Goal: Transaction & Acquisition: Purchase product/service

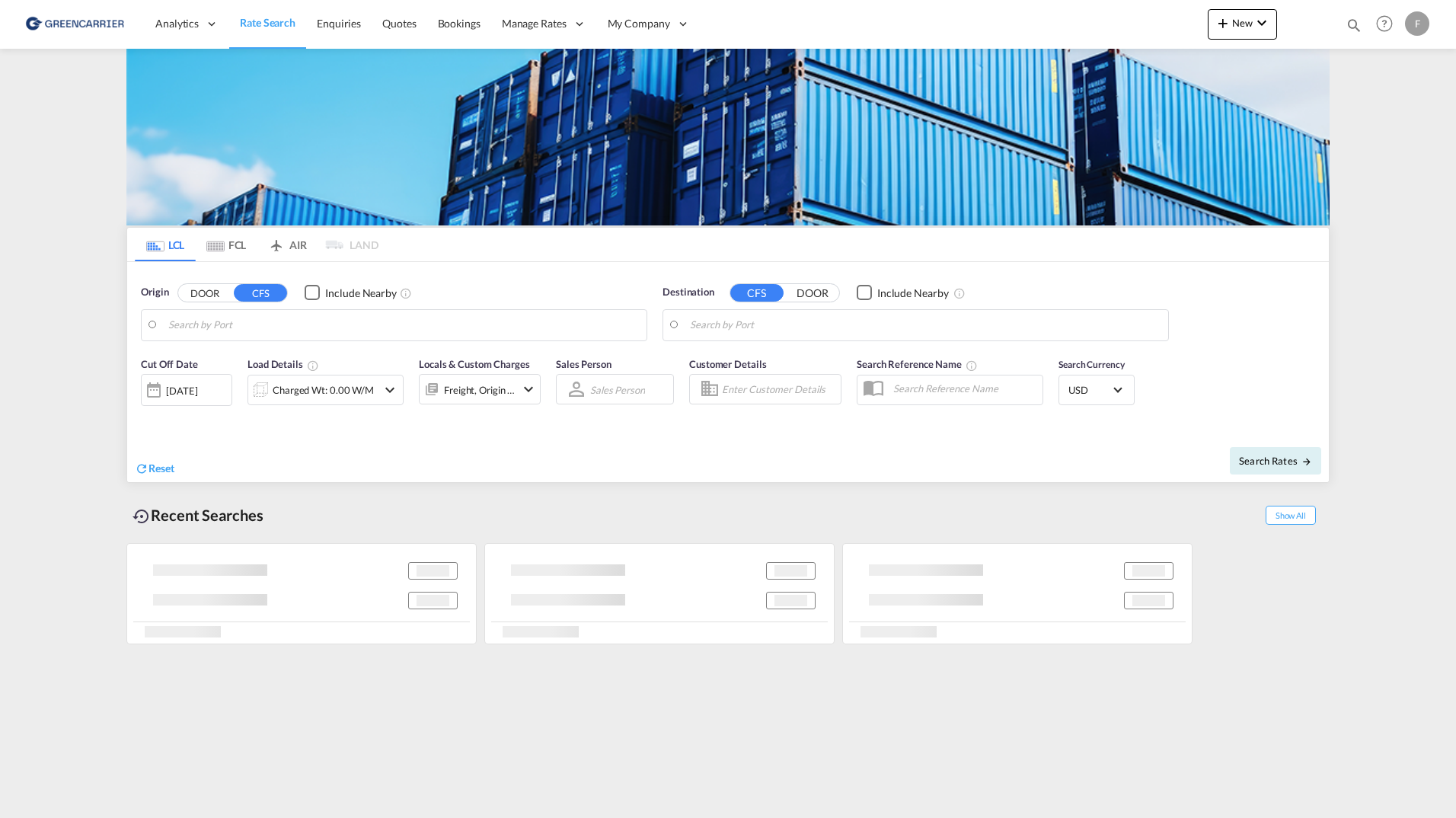
type input "Aarhus, DKAAR"
type input "Sharjah, AESHJ"
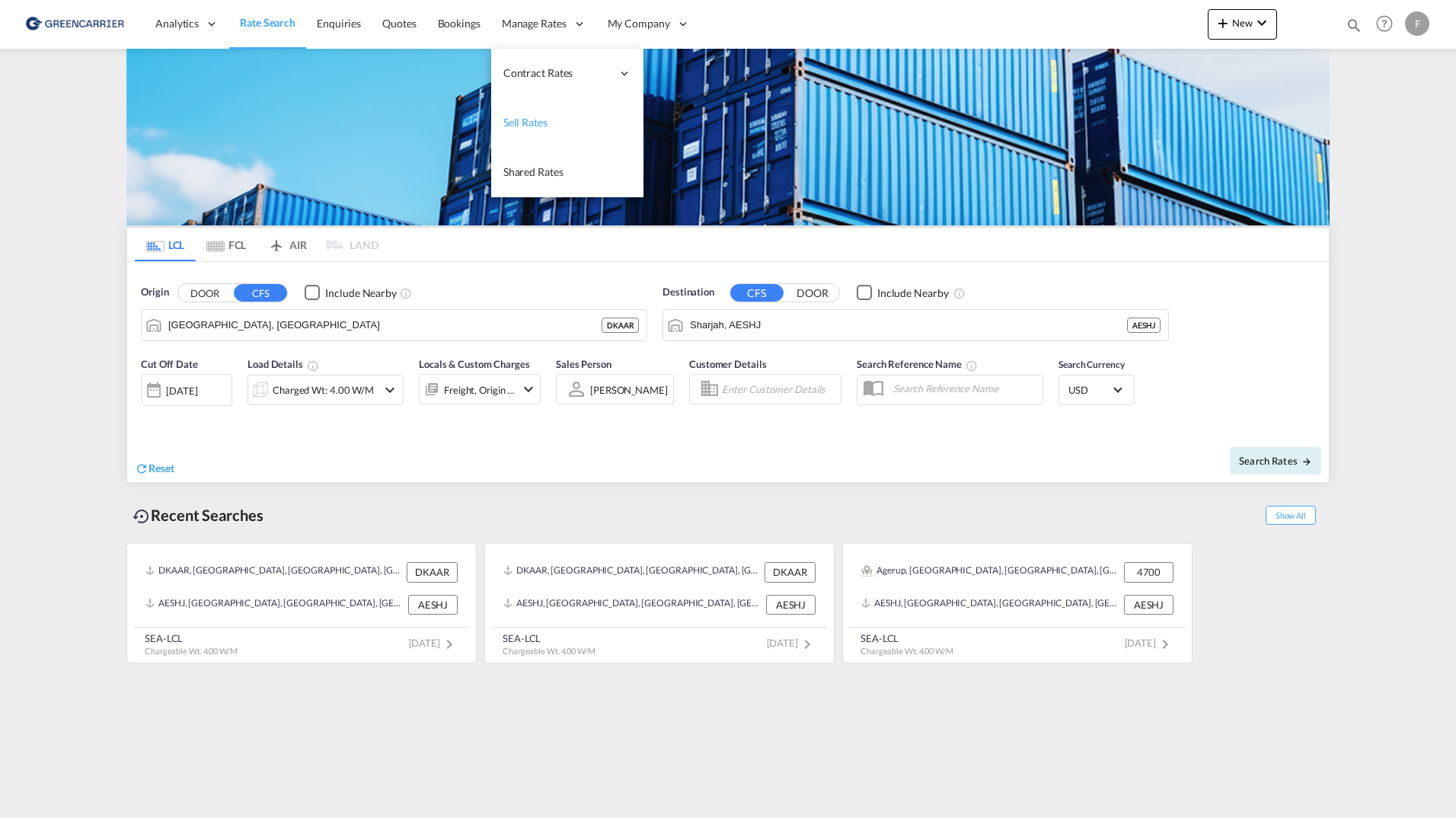
click at [526, 126] on span "Sell Rates" at bounding box center [526, 122] width 44 height 13
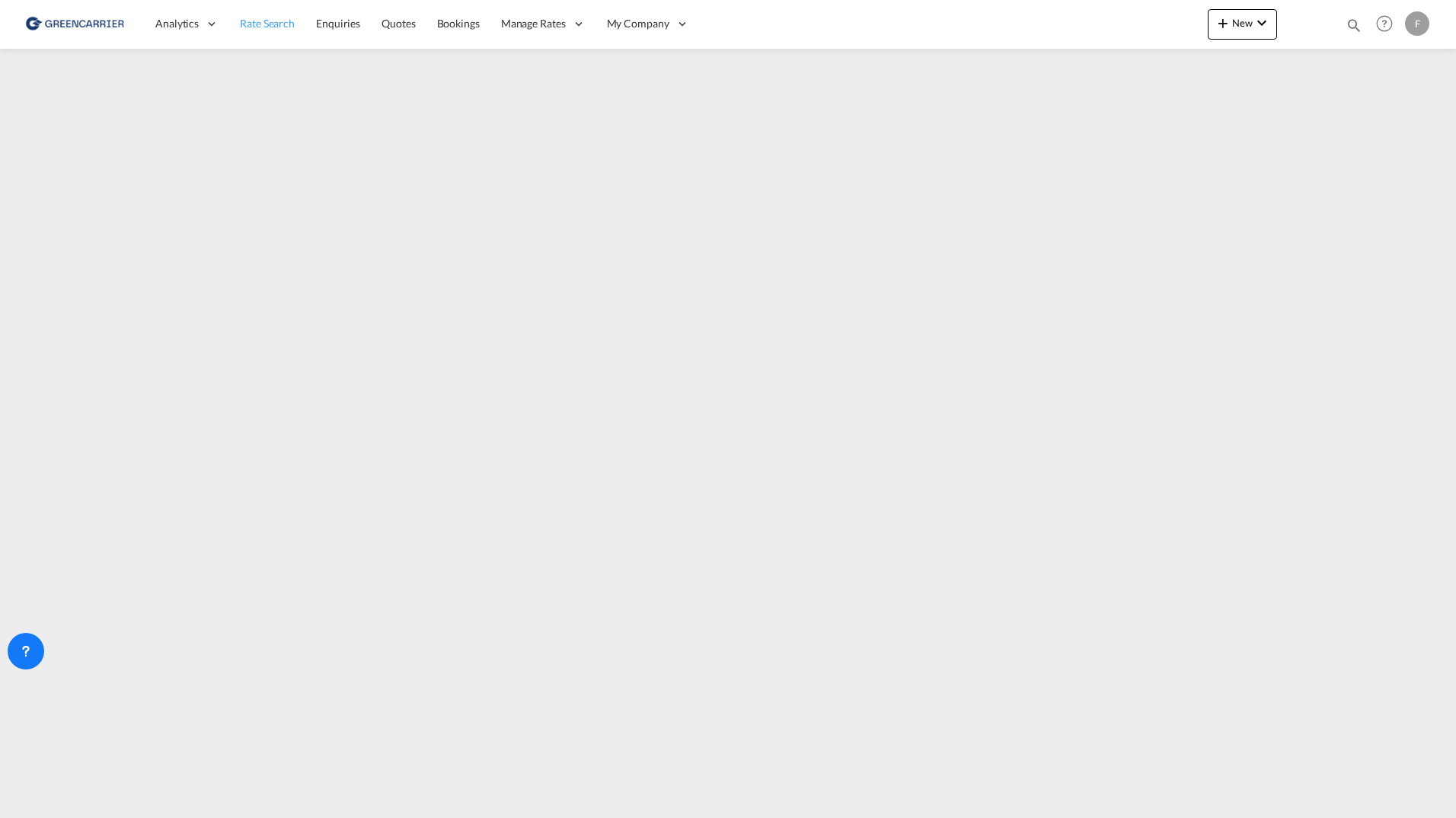
click at [282, 24] on span "Rate Search" at bounding box center [268, 23] width 55 height 13
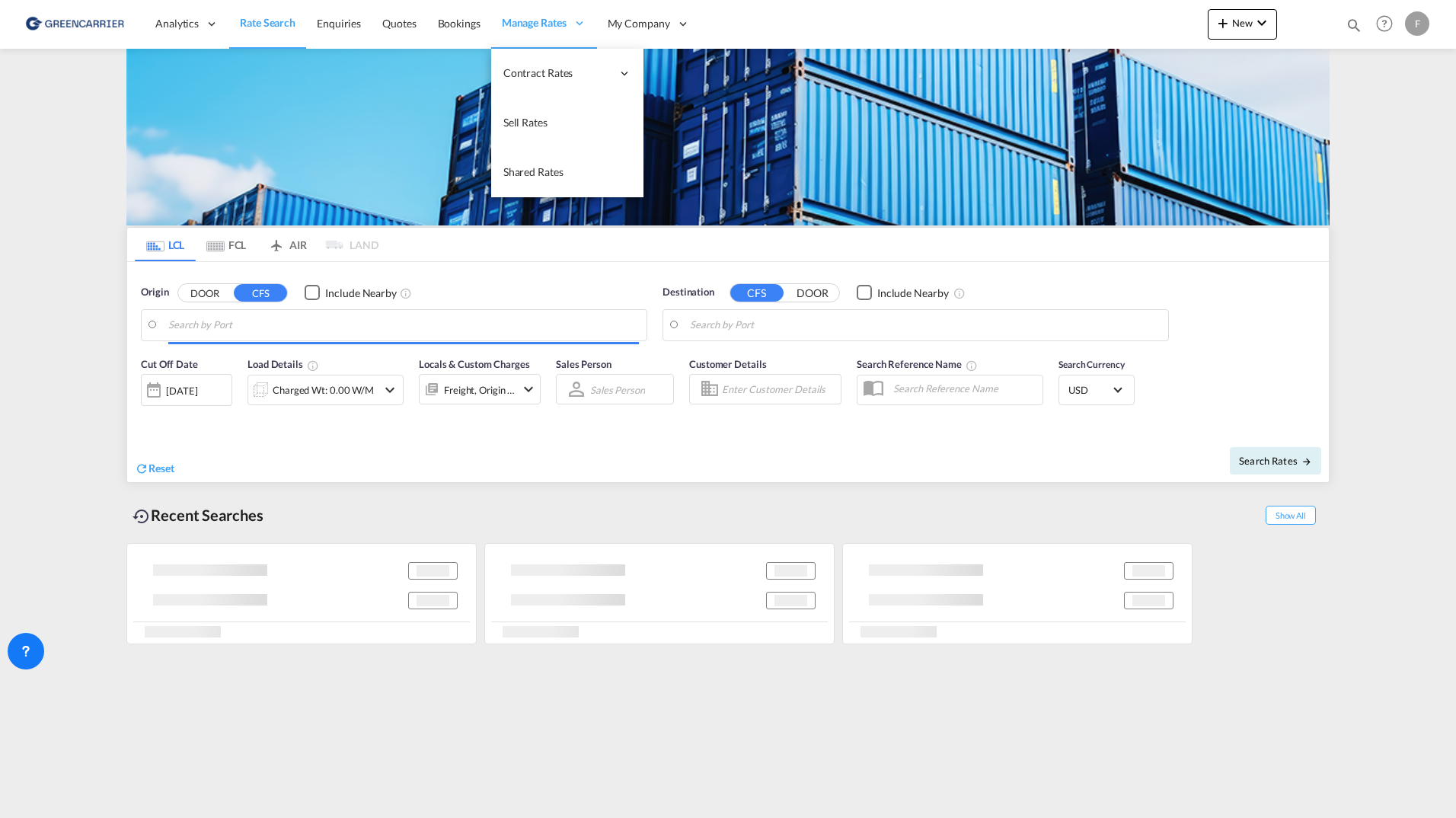
drag, startPoint x: 521, startPoint y: 13, endPoint x: 511, endPoint y: 19, distance: 11.7
click at [518, 12] on div "Manage Rates" at bounding box center [543, 24] width 106 height 49
type input "Aarhus, DKAAR"
type input "Sharjah, AESHJ"
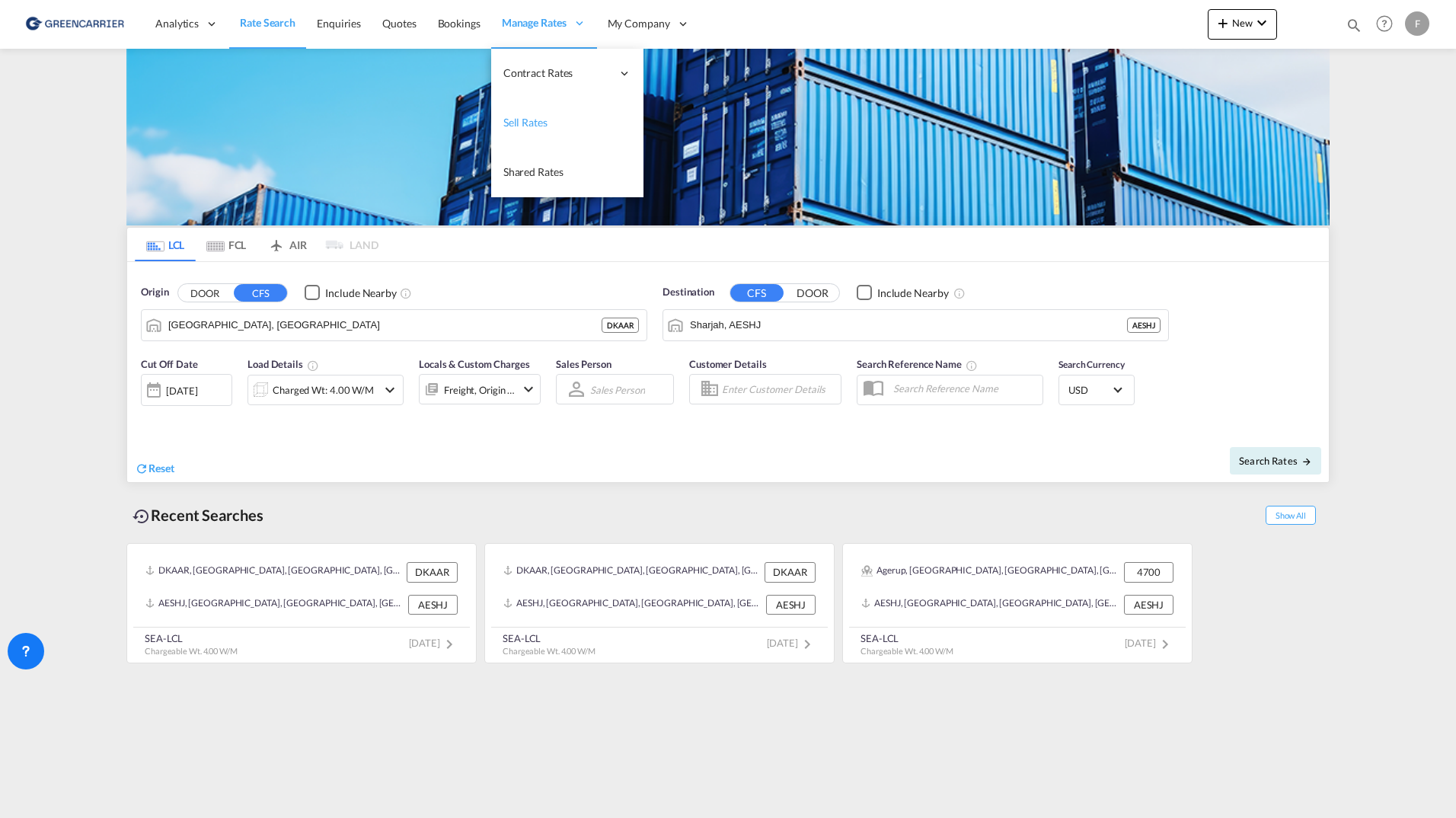
click at [517, 135] on link "Sell Rates" at bounding box center [567, 123] width 152 height 49
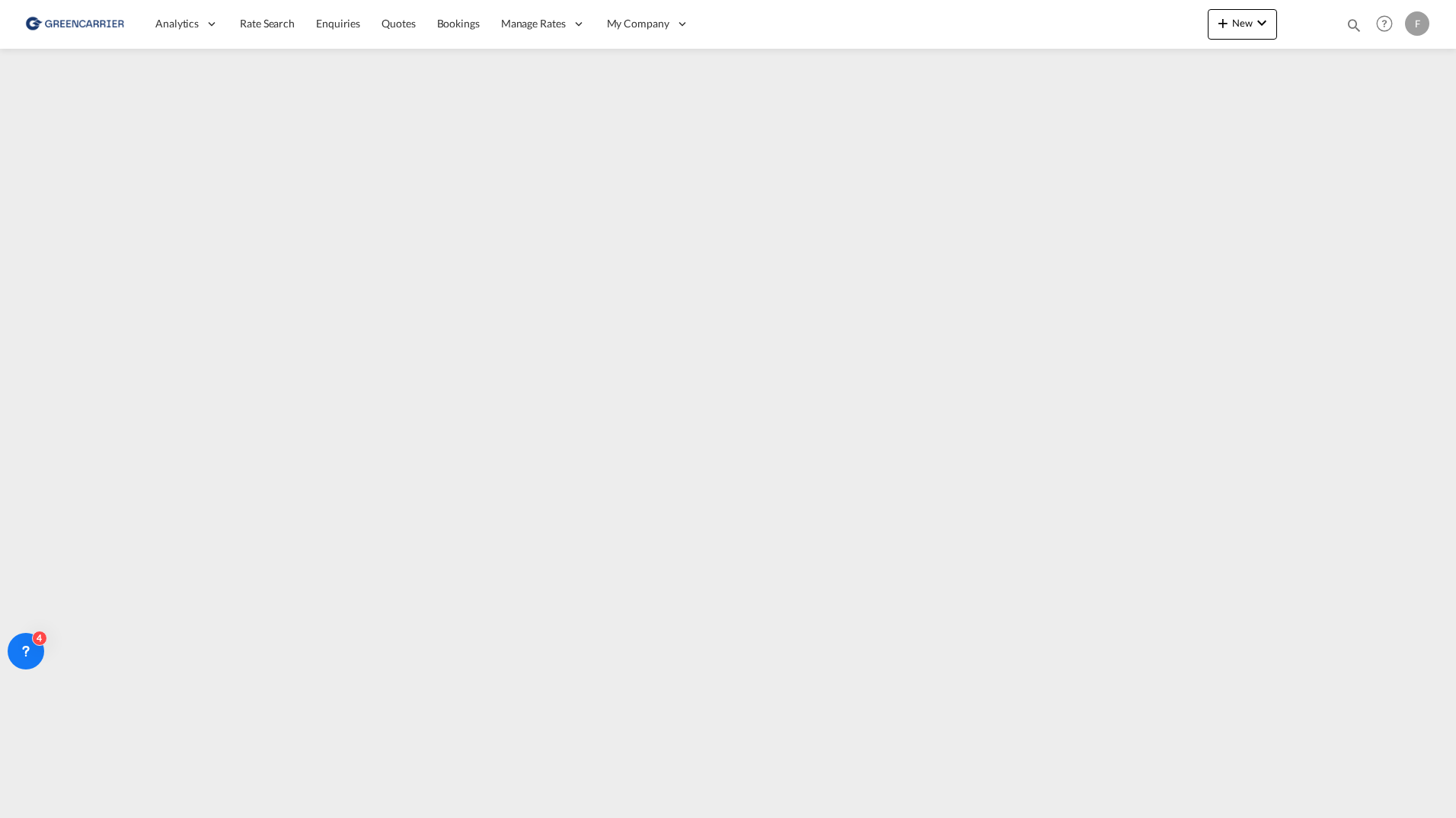
drag, startPoint x: 295, startPoint y: 35, endPoint x: 121, endPoint y: 33, distance: 174.0
click at [295, 35] on link "Rate Search" at bounding box center [267, 24] width 76 height 49
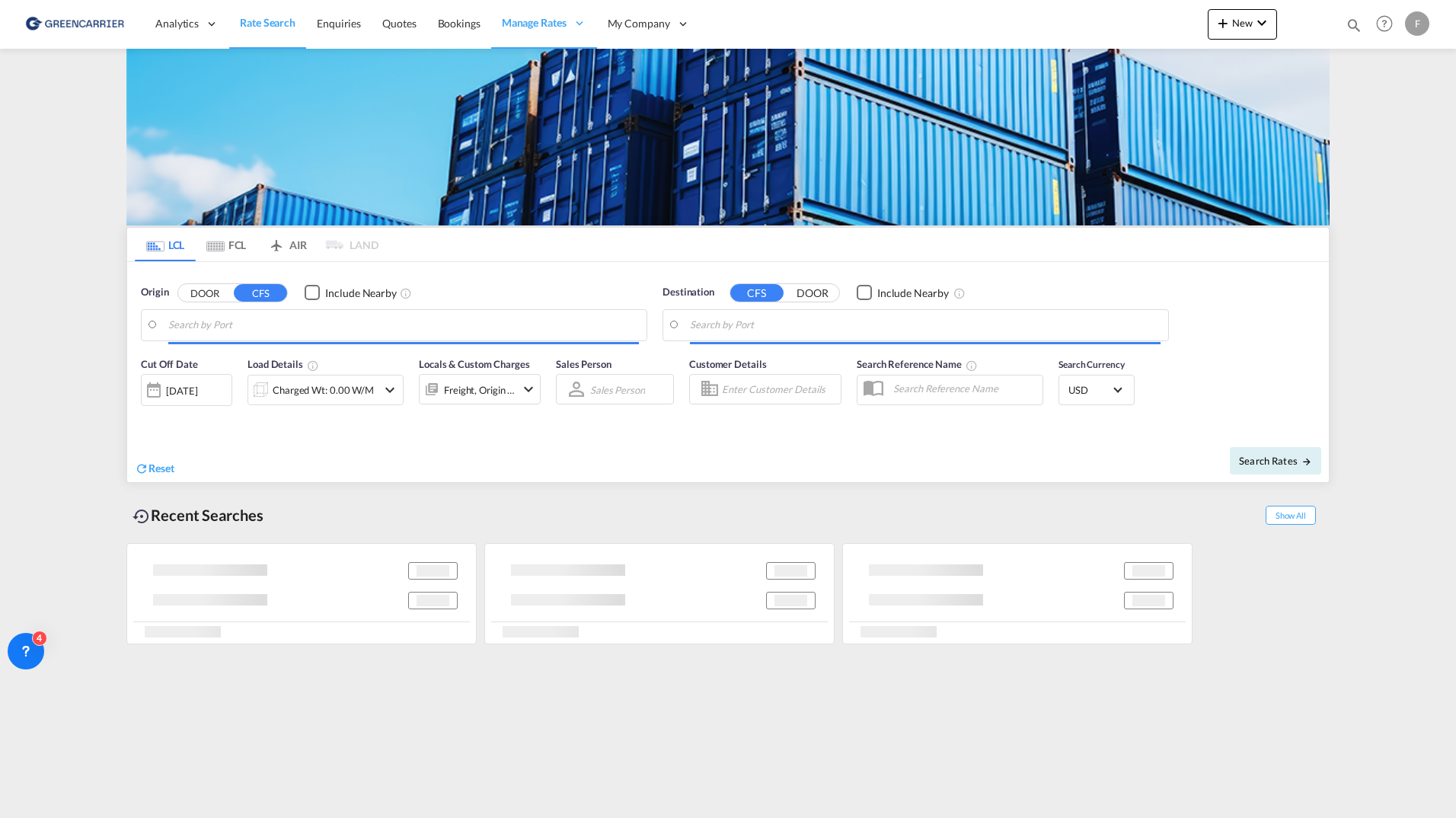
type input "Aarhus, DKAAR"
type input "Sharjah, AESHJ"
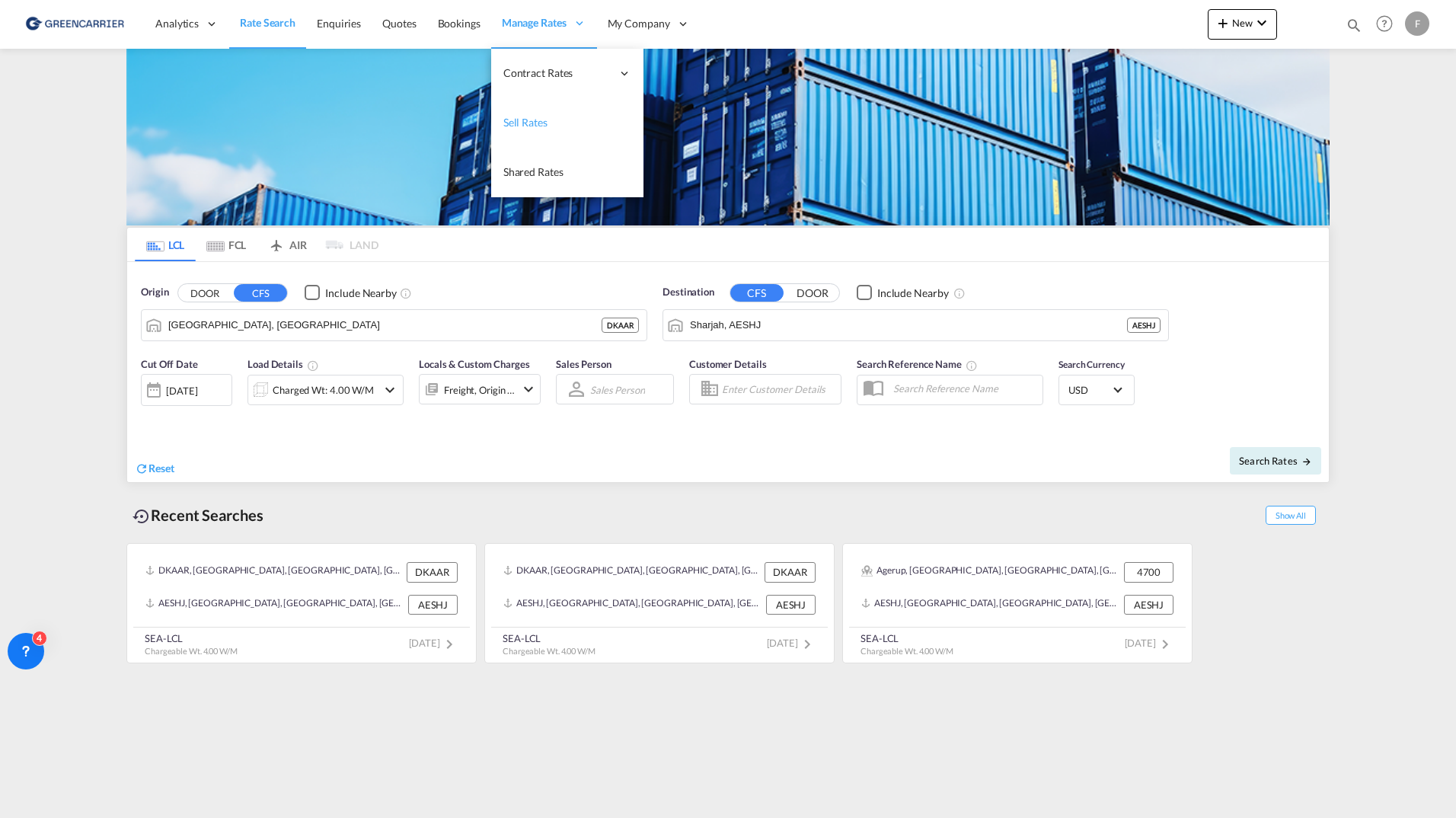
click at [531, 121] on span "Sell Rates" at bounding box center [526, 122] width 44 height 13
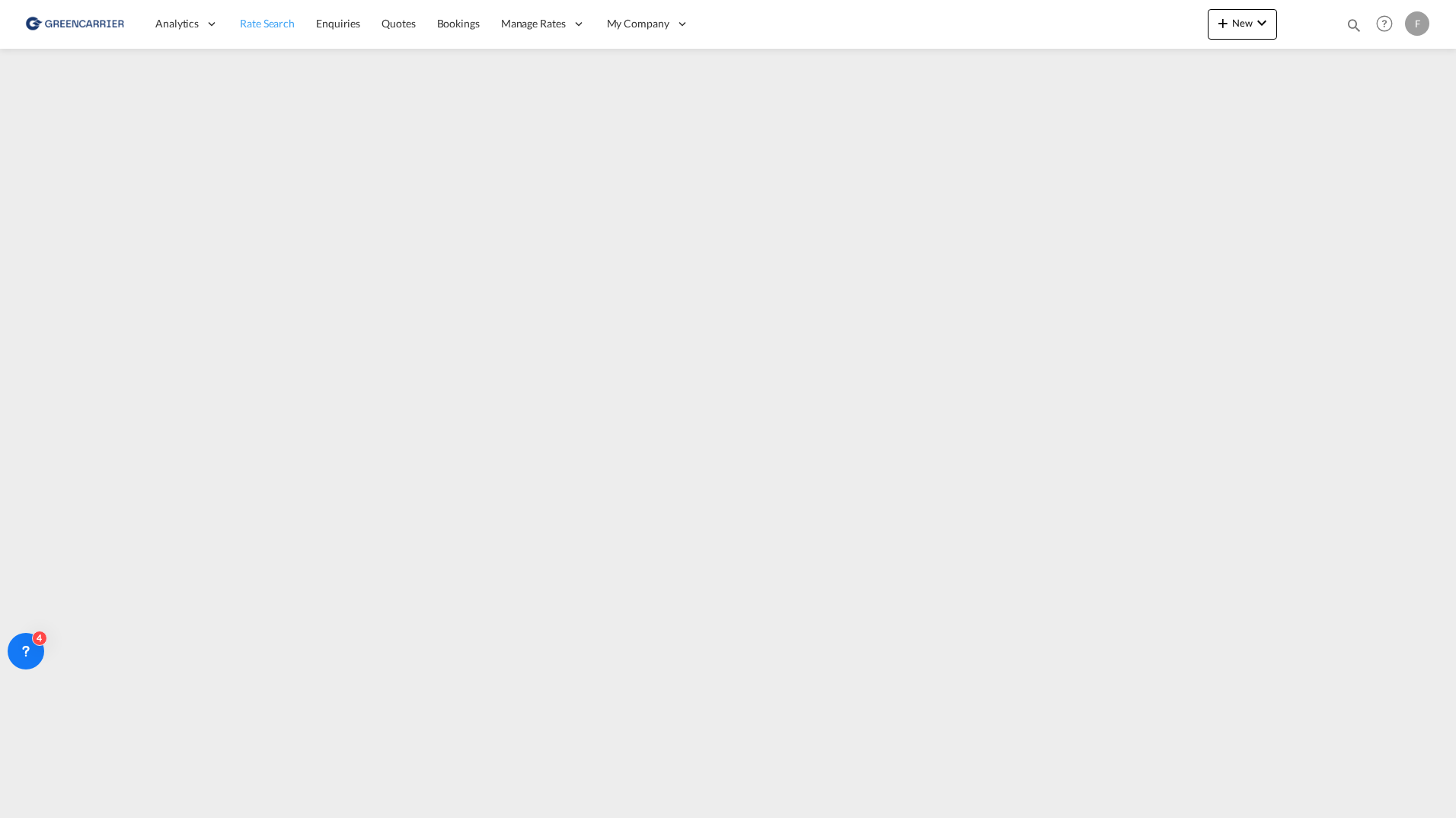
click at [292, 35] on link "Rate Search" at bounding box center [267, 24] width 76 height 49
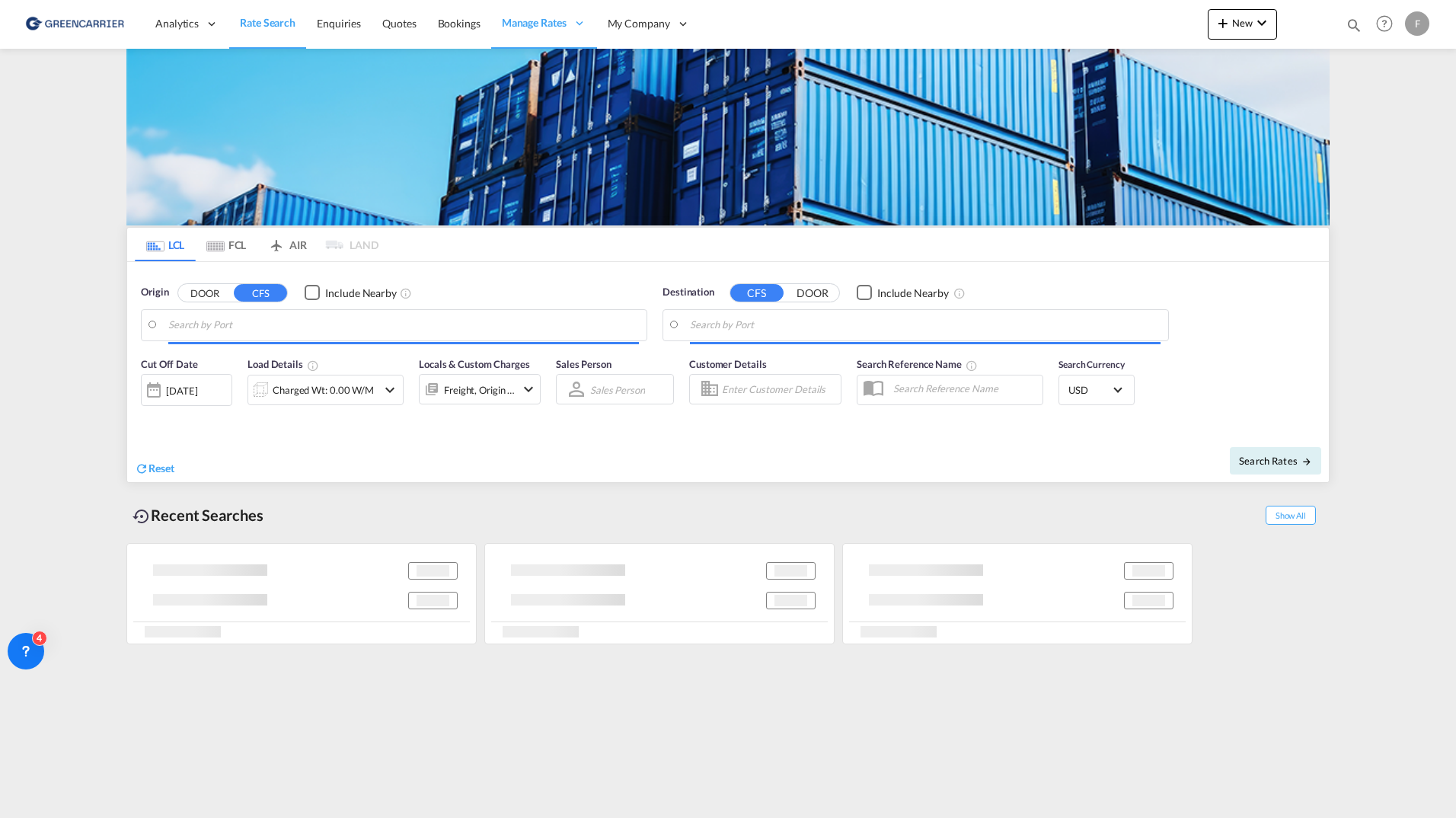
click at [249, 324] on body "Analytics Reports Dashboard Rate Search Enquiries Quotes Bookings" at bounding box center [728, 409] width 1456 height 818
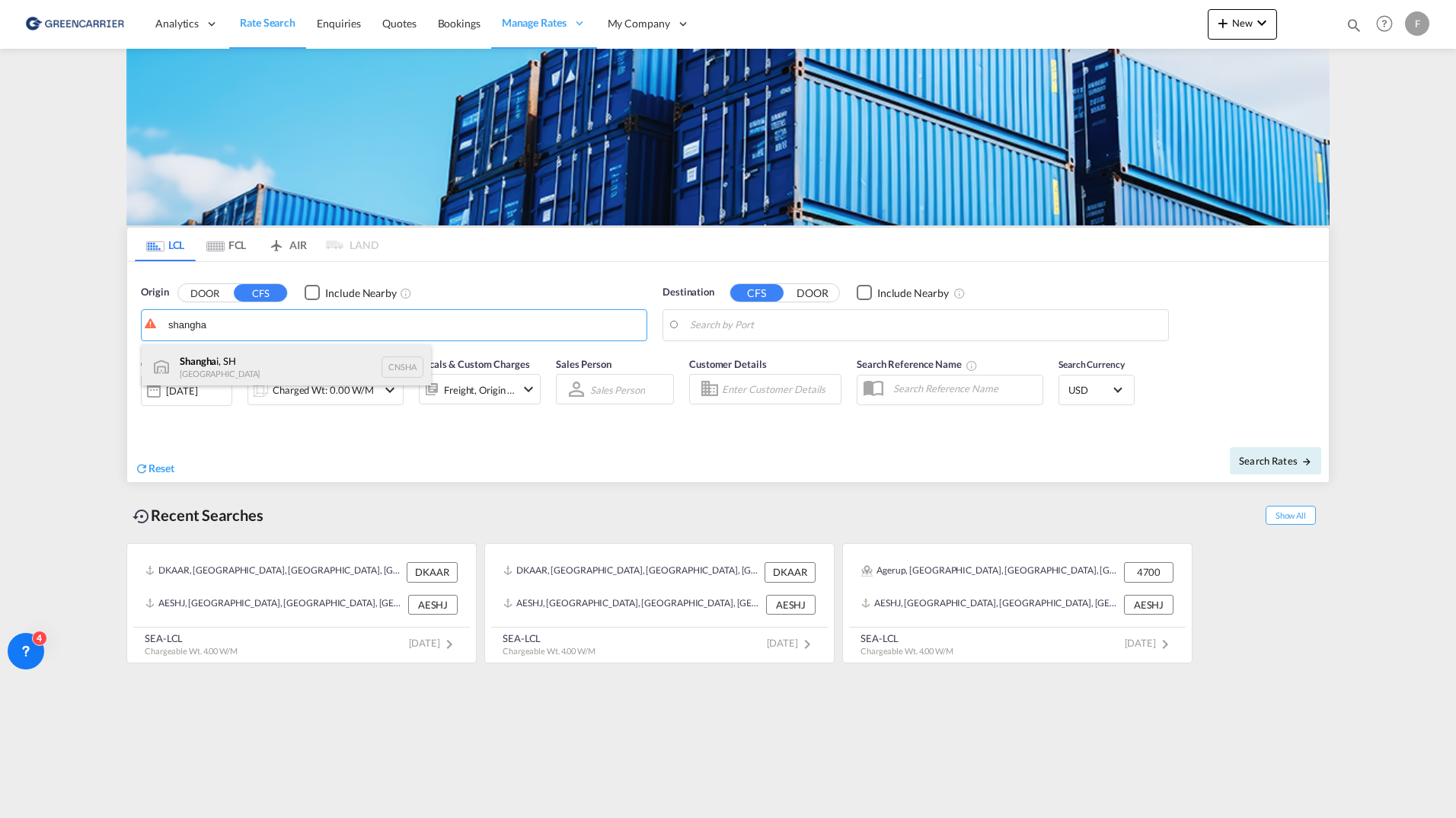
click at [260, 364] on div "Shangha i, SH China CNSHA" at bounding box center [285, 368] width 289 height 45
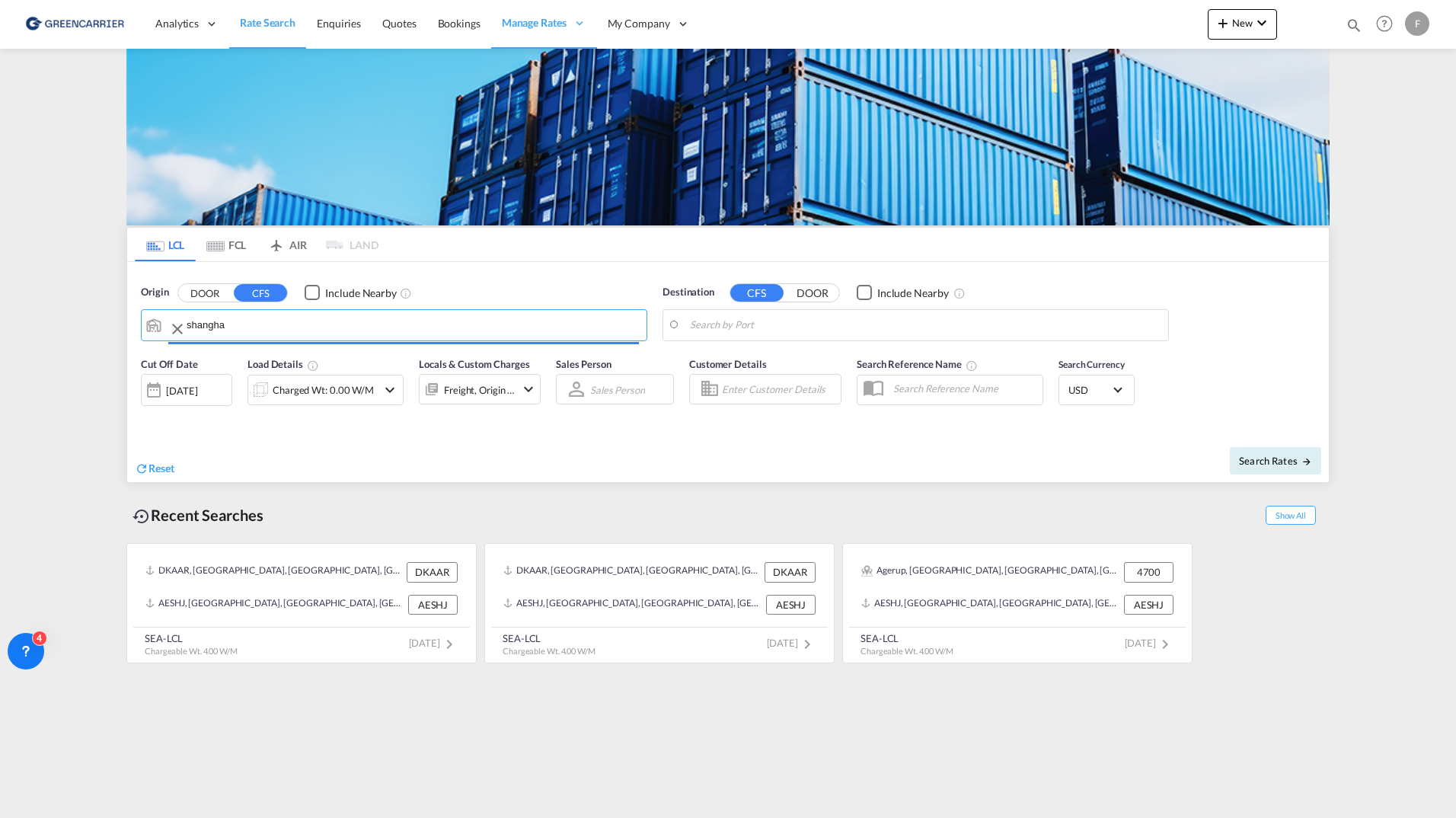
type input "Shanghai, SH, CNSHA"
click at [759, 323] on body "Analytics Reports Dashboard Rate Search Enquiries Quotes Bookings" at bounding box center [728, 409] width 1456 height 818
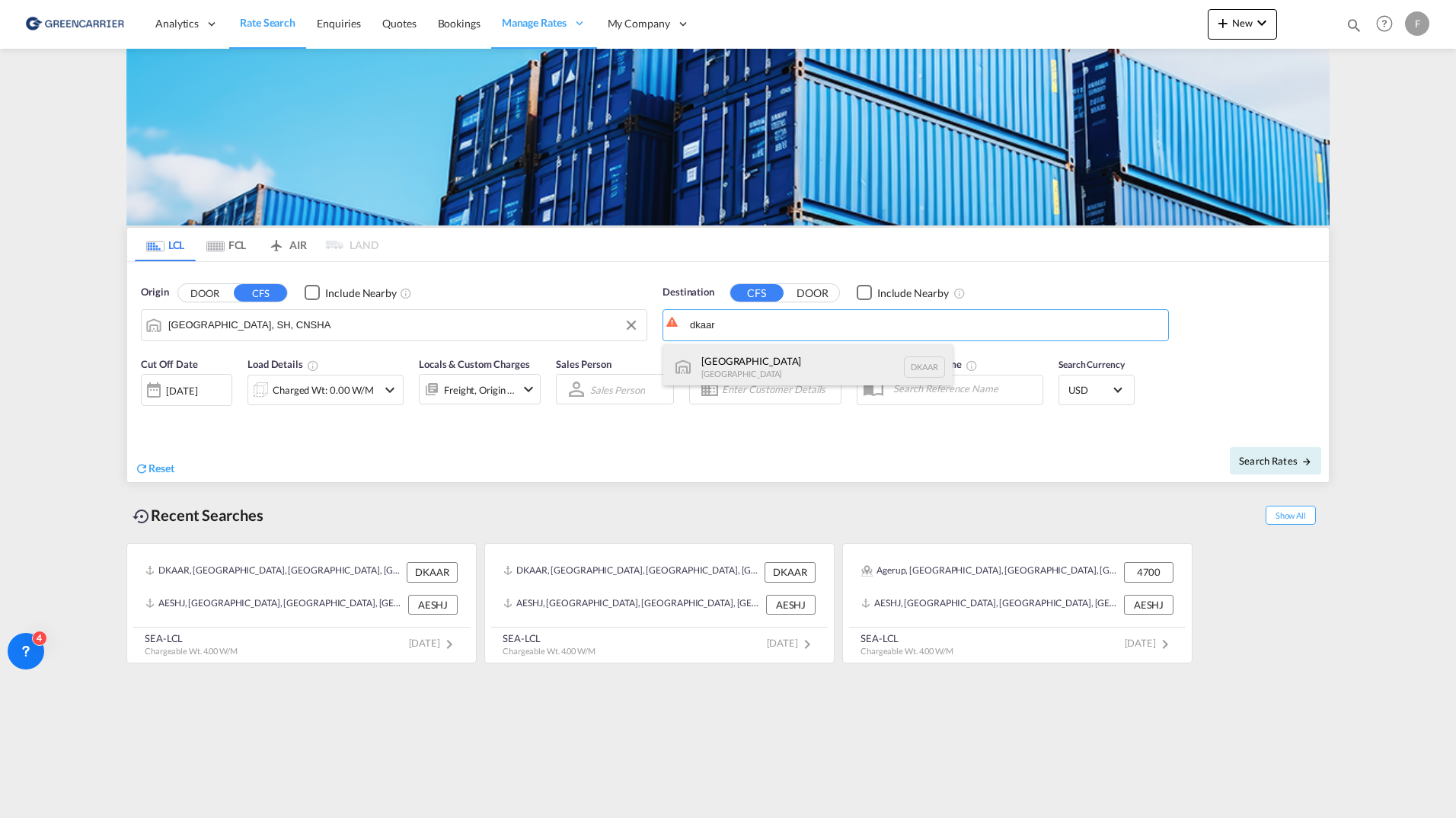
click at [750, 368] on div "Aarhus Denmark DKAAR" at bounding box center [808, 368] width 289 height 45
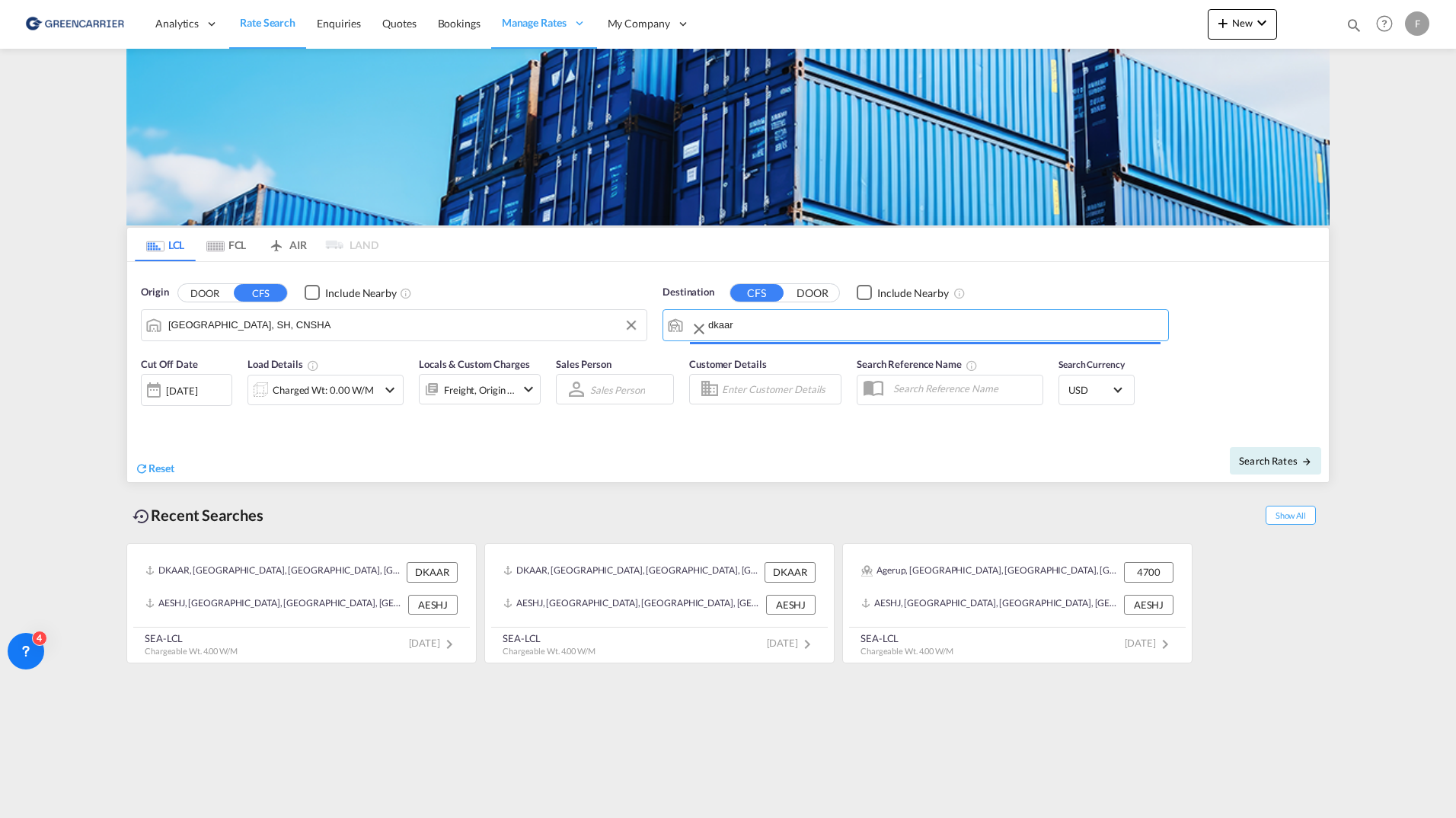
type input "Aarhus, DKAAR"
click at [758, 389] on input "Enter Customer Details" at bounding box center [779, 388] width 115 height 23
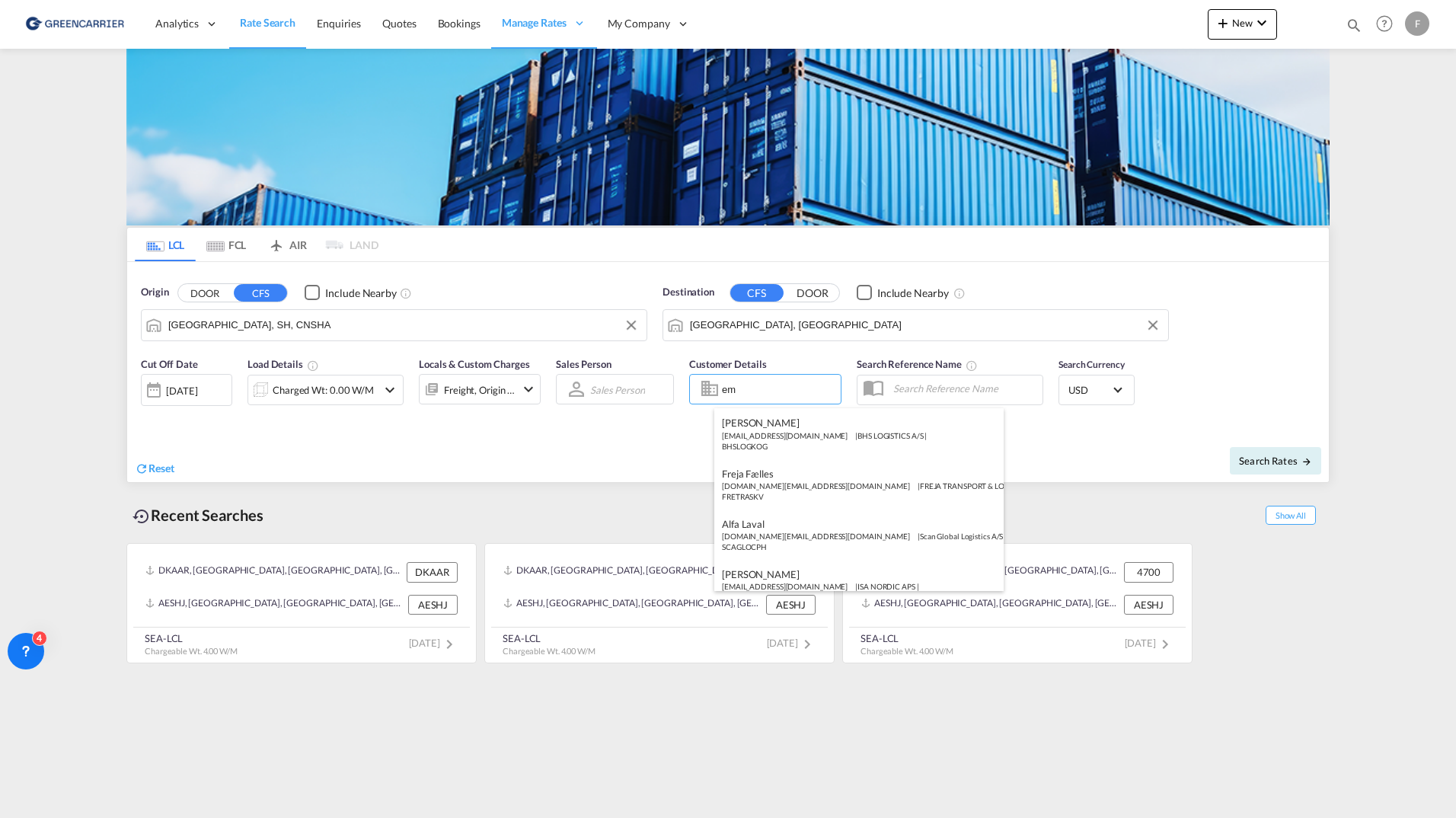
type input "e"
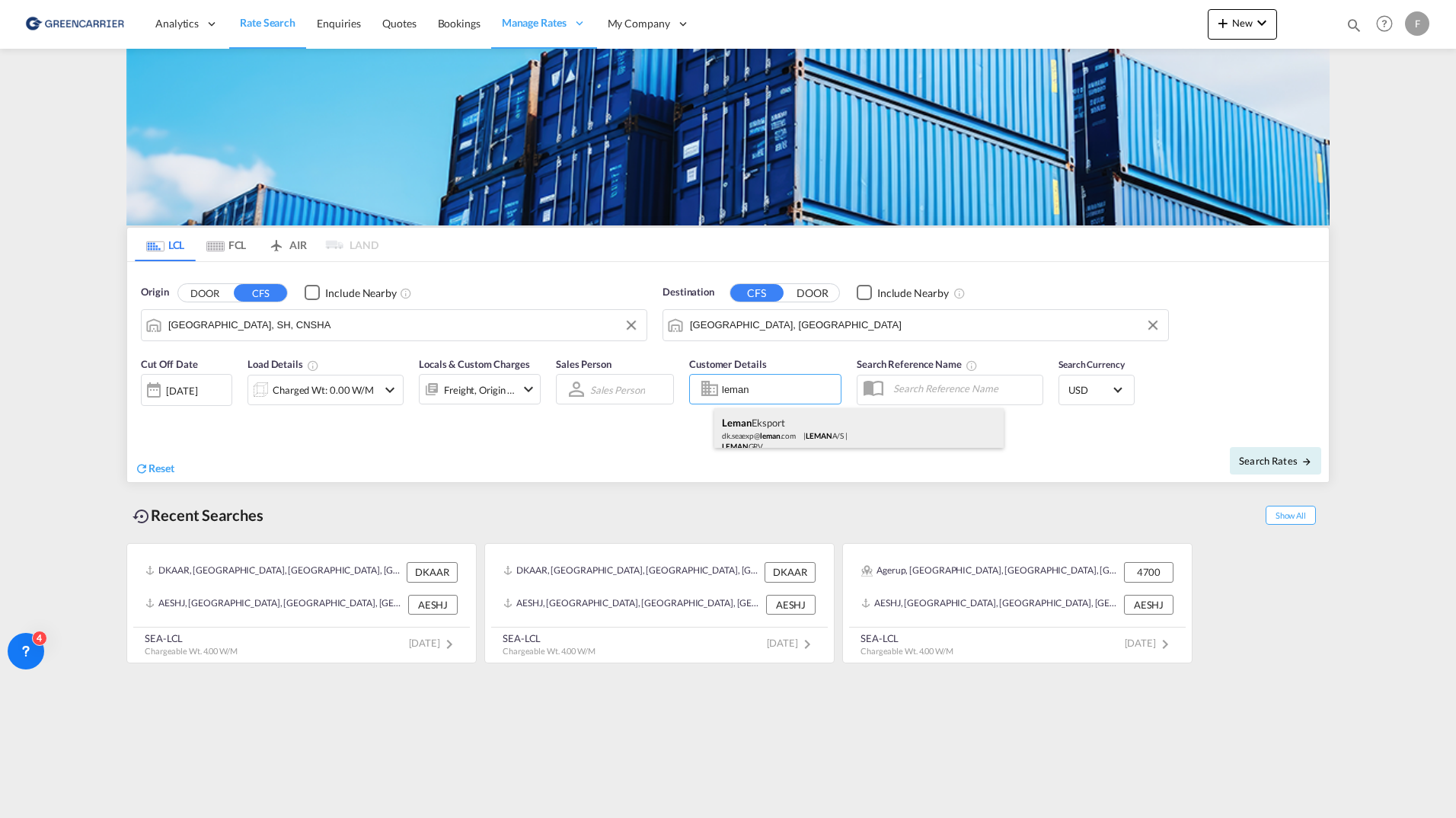
click at [874, 437] on div "Leman Eksport dk.seaexp@ leman .com | LEMAN A/S | LEMAN GRV" at bounding box center [858, 433] width 289 height 50
type input "LEMAN A/S, Leman Eksport, dk.seaexp@leman.com"
click at [1279, 460] on span "Search Rates" at bounding box center [1276, 460] width 73 height 12
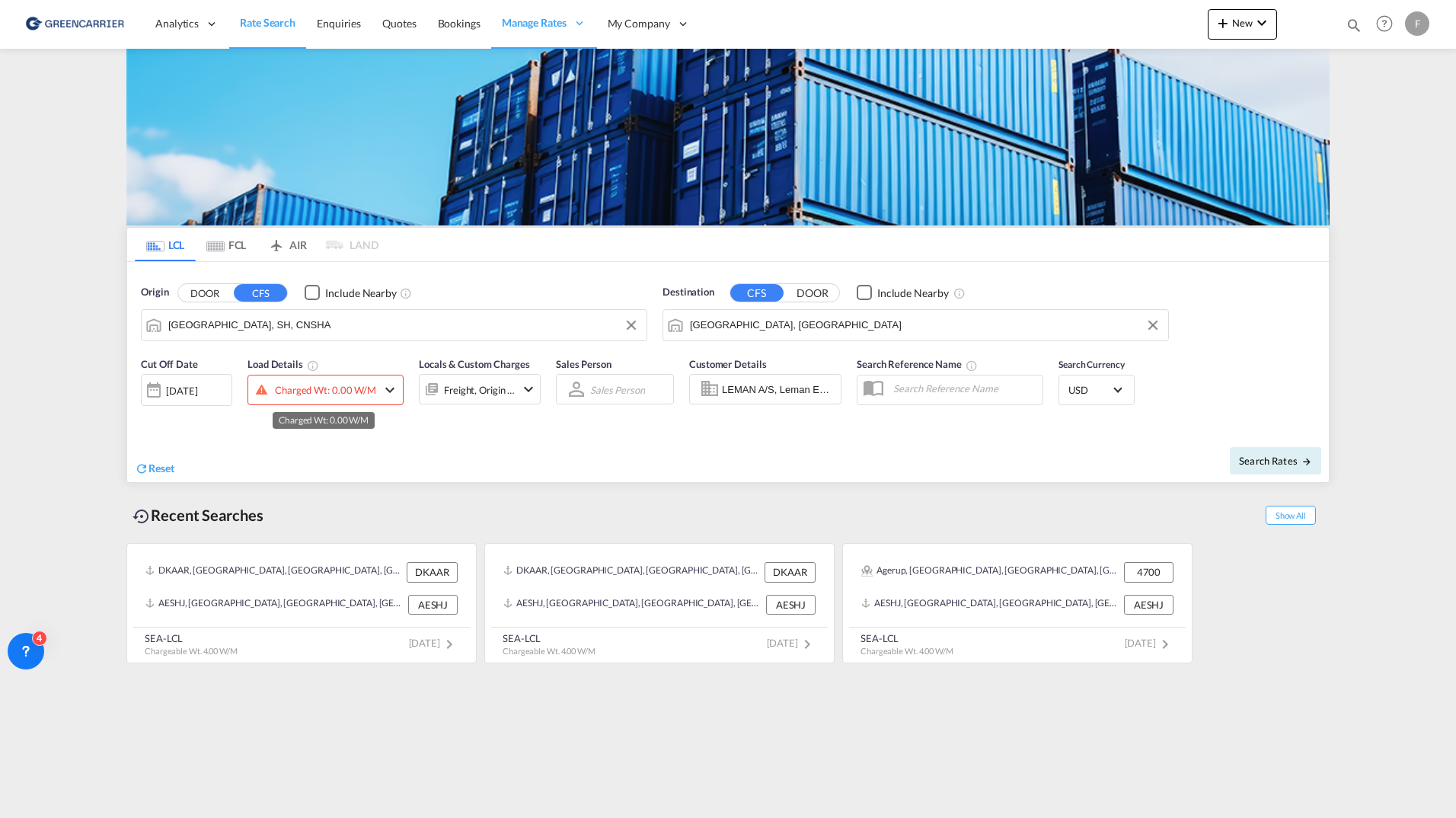
click at [345, 390] on div "Charged Wt: 0.00 W/M" at bounding box center [325, 390] width 102 height 22
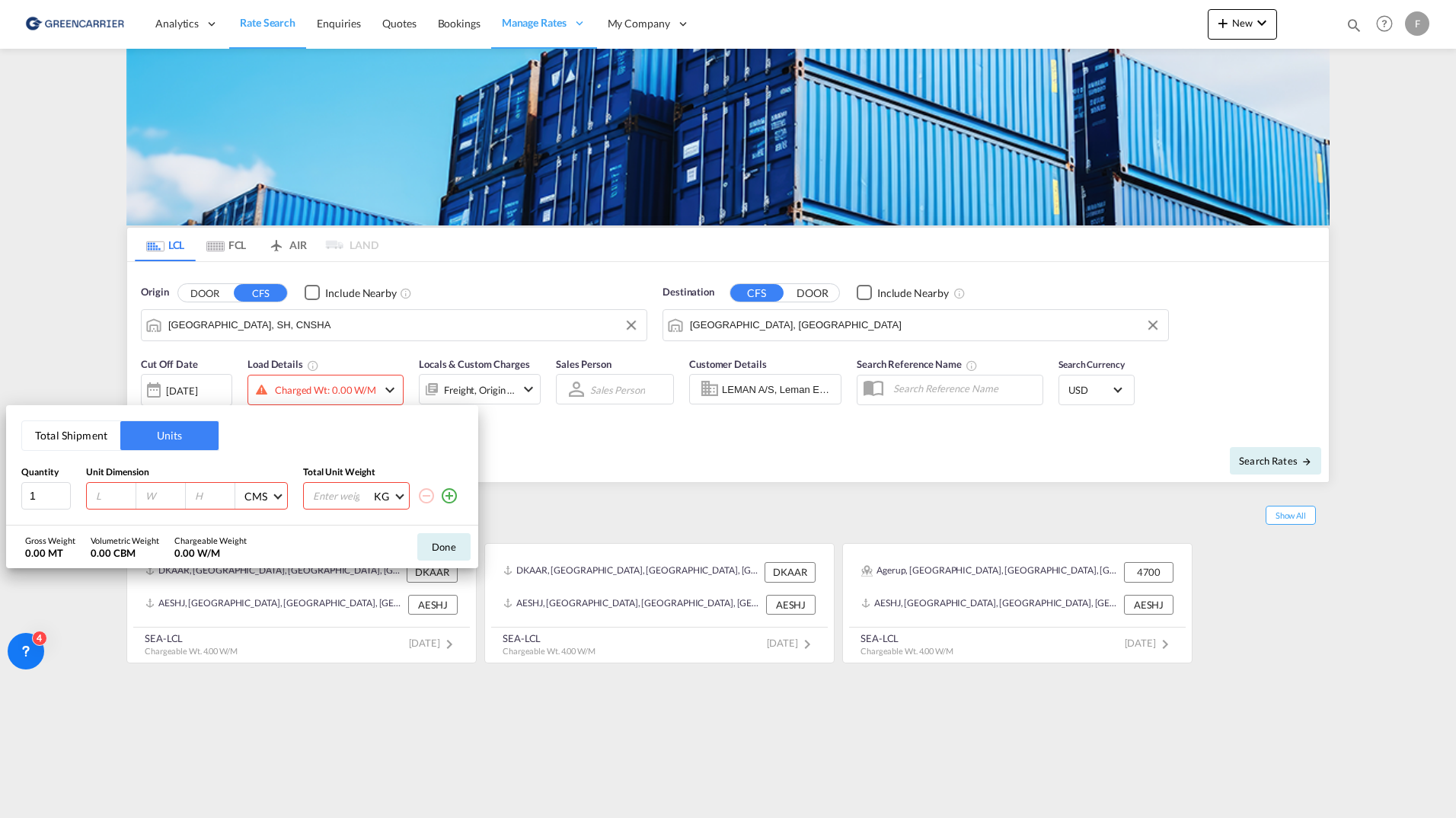
click at [88, 442] on button "Total Shipment" at bounding box center [70, 435] width 98 height 29
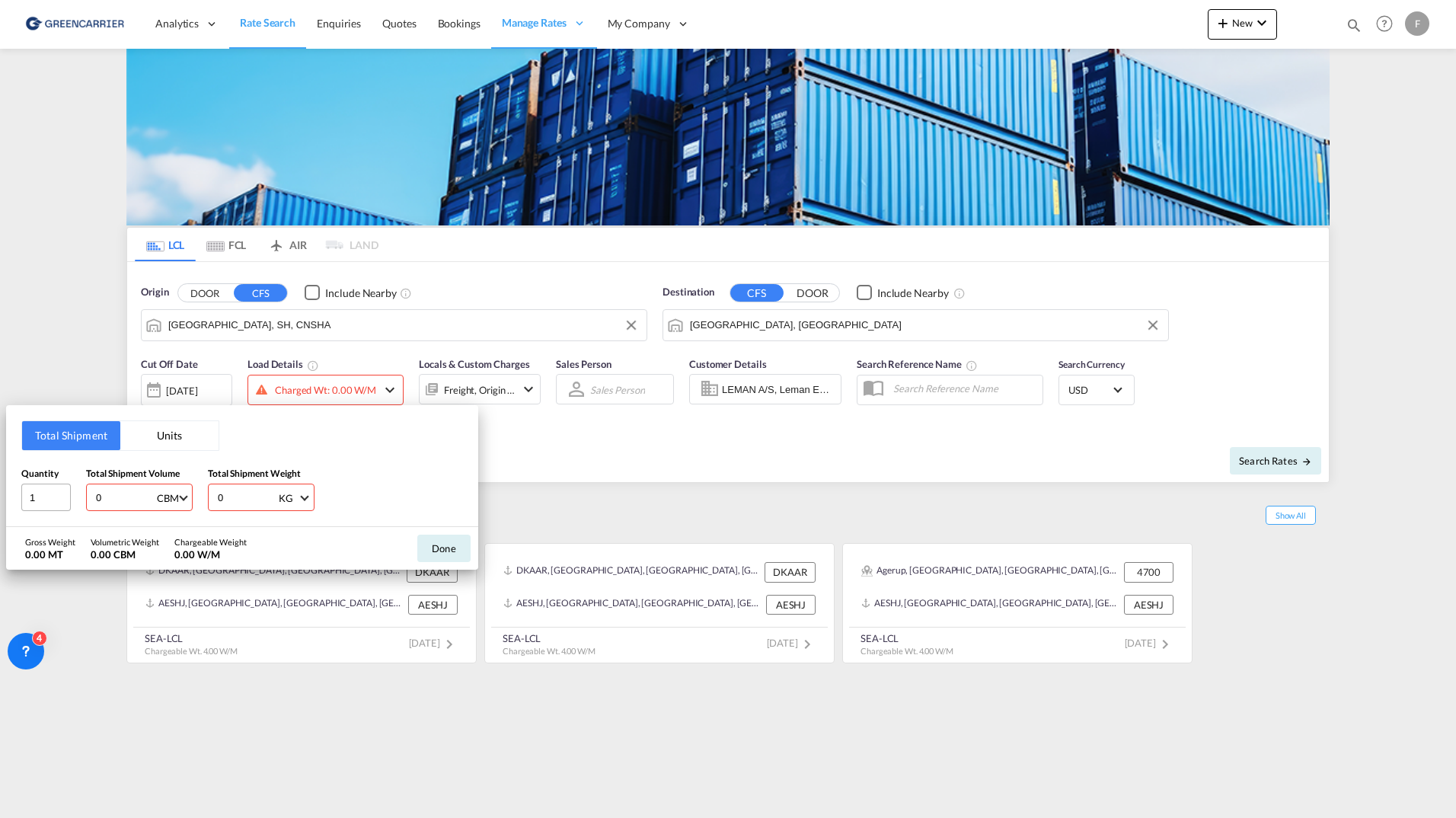
drag, startPoint x: 115, startPoint y: 501, endPoint x: 53, endPoint y: 499, distance: 62.0
click at [53, 499] on div "Quantity 1 Total Shipment Volume 0 CBM CBM CFT Total Shipment Weight 0 KG KG LB" at bounding box center [242, 489] width 442 height 45
type input "4"
drag, startPoint x: 246, startPoint y: 494, endPoint x: 167, endPoint y: 493, distance: 79.0
click at [165, 494] on div "Quantity 1 Total Shipment Volume 4 CBM CBM CFT Total Shipment Weight 0 KG KG LB" at bounding box center [242, 489] width 442 height 45
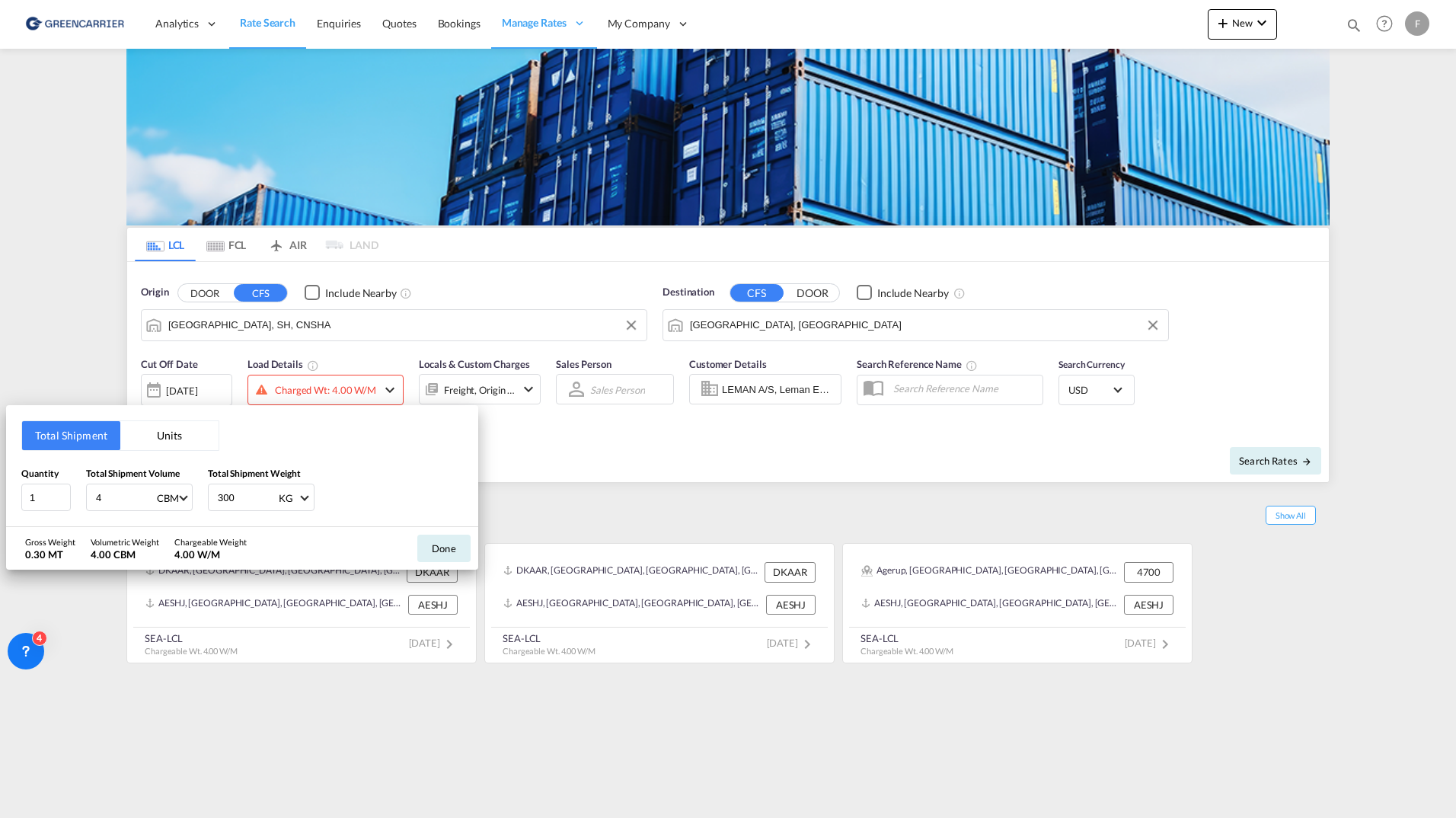
type input "300"
click at [414, 540] on div "Done" at bounding box center [444, 548] width 68 height 42
click at [446, 542] on button "Done" at bounding box center [445, 548] width 53 height 28
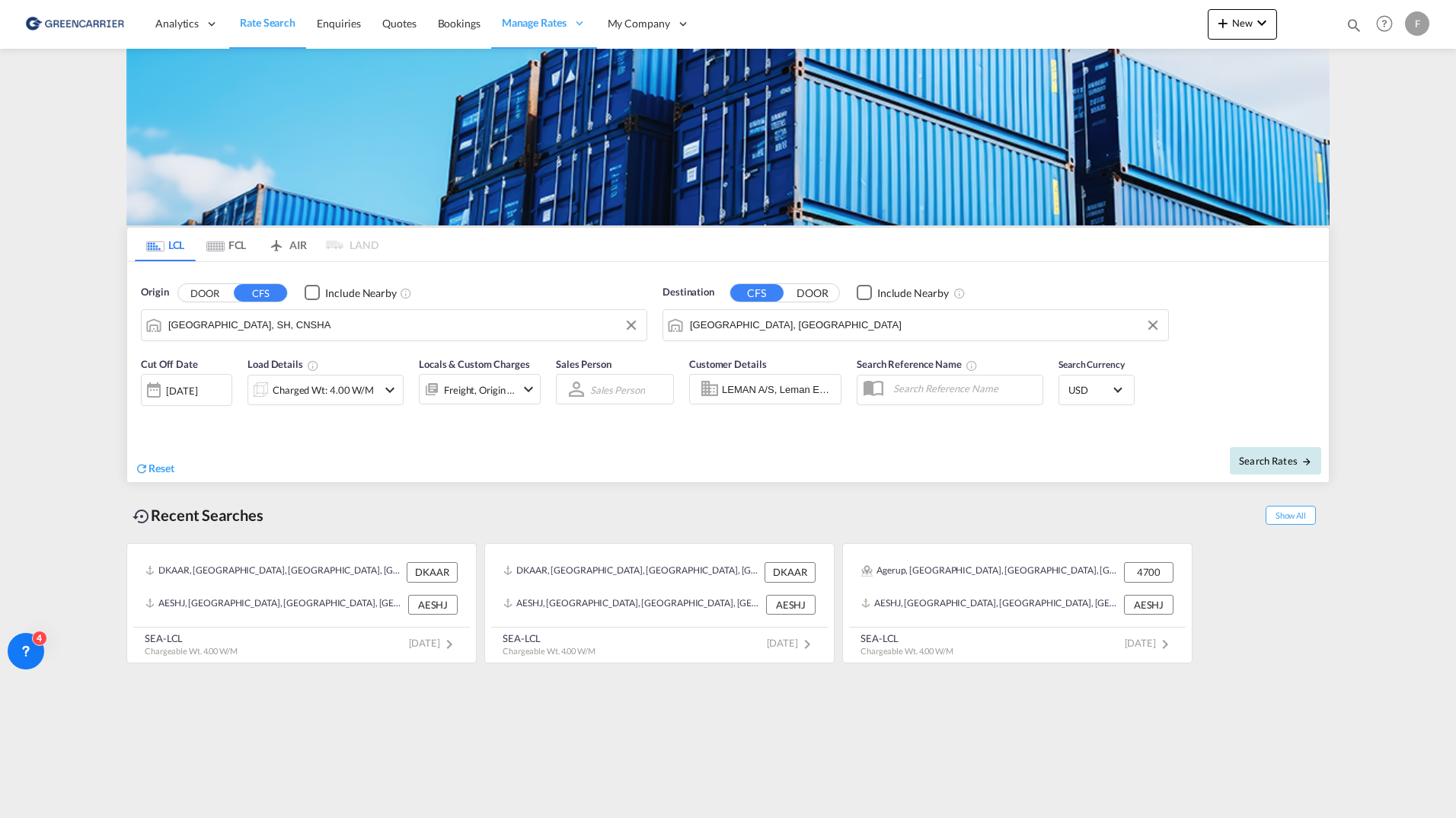
click at [1297, 457] on span "Search Rates" at bounding box center [1276, 460] width 73 height 12
type input "CNSHA to DKAAR / 26 Aug 2025"
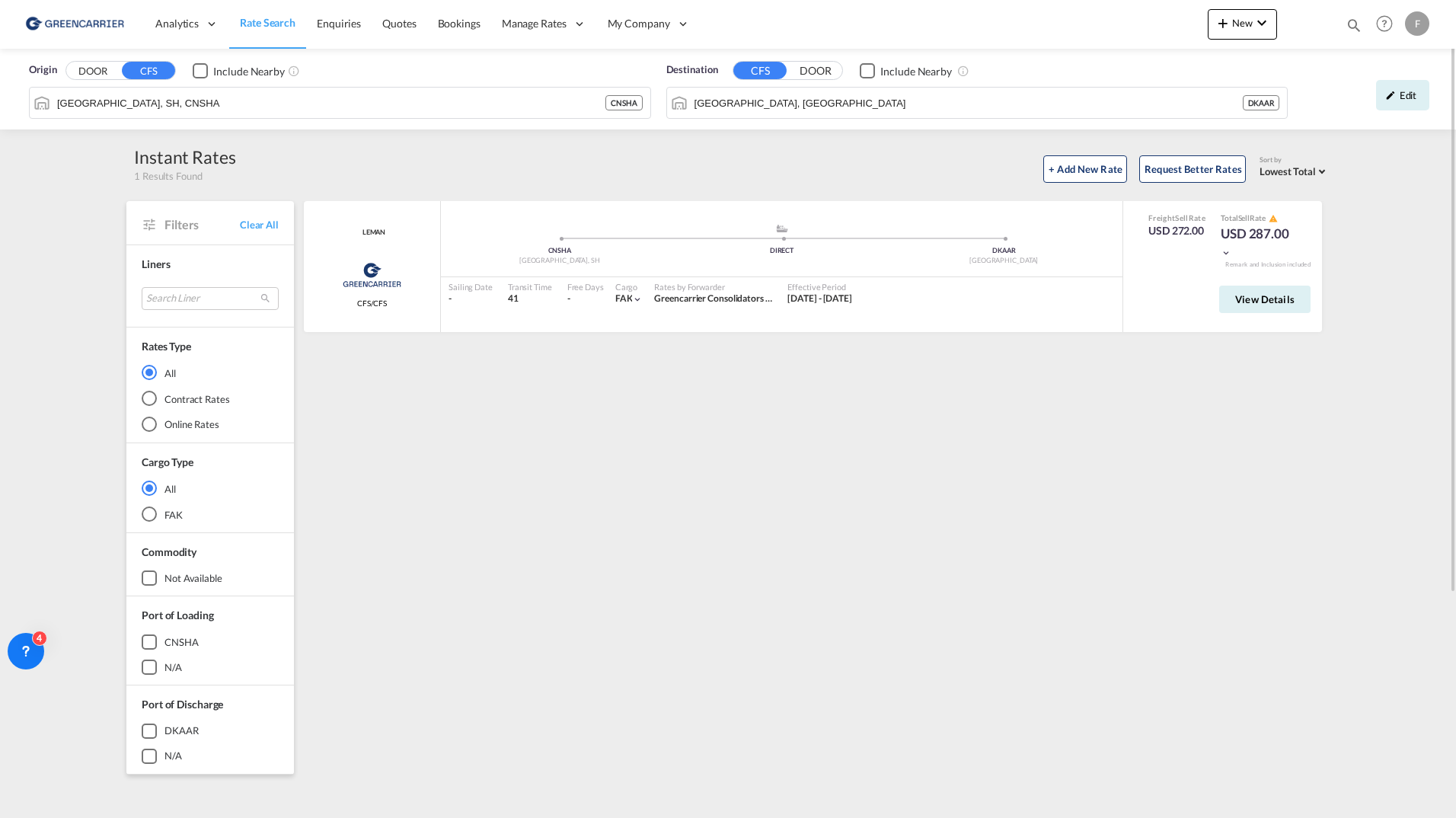
click at [1074, 506] on div "LEMAN Greencarrier Consolidators CFS/CFS added by you .a{fill:#aaa8ad;} .a{fill…" at bounding box center [815, 658] width 1028 height 914
click at [1398, 93] on div "Edit" at bounding box center [1403, 95] width 53 height 31
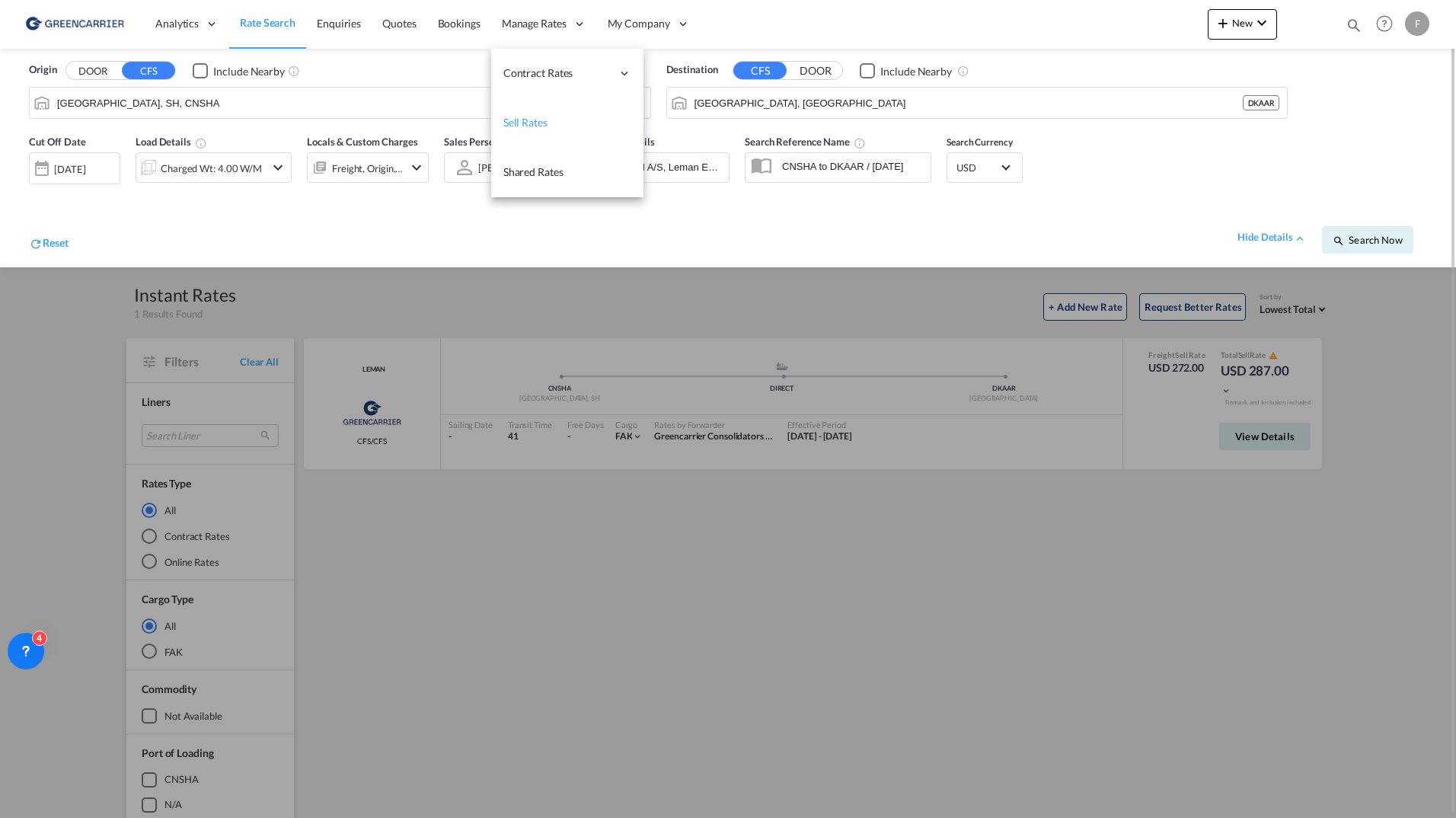
click at [544, 124] on span "Sell Rates" at bounding box center [526, 122] width 44 height 13
